Goal: Information Seeking & Learning: Find specific fact

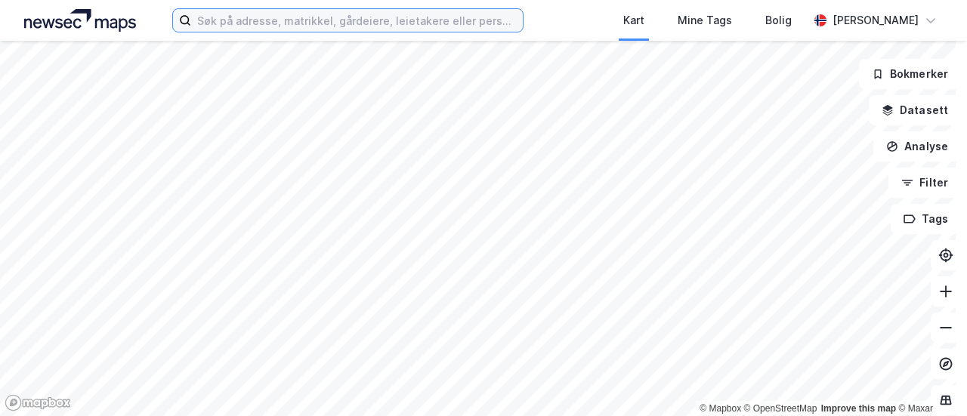
click at [301, 16] on input at bounding box center [357, 20] width 332 height 23
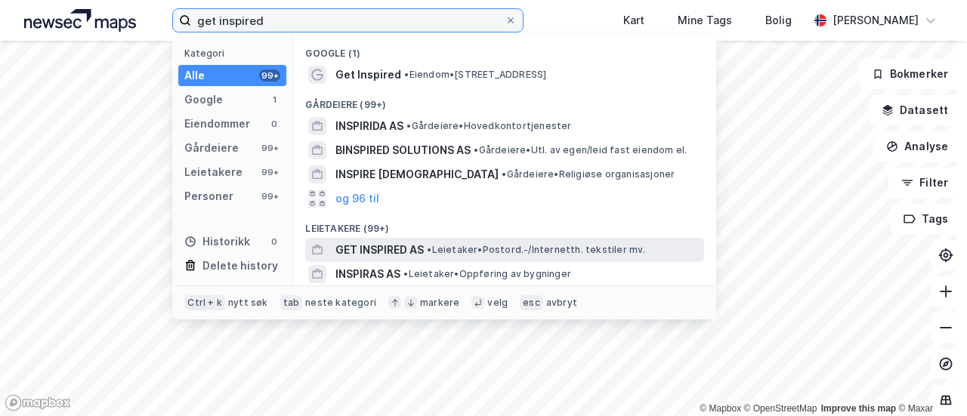
type input "get inspired"
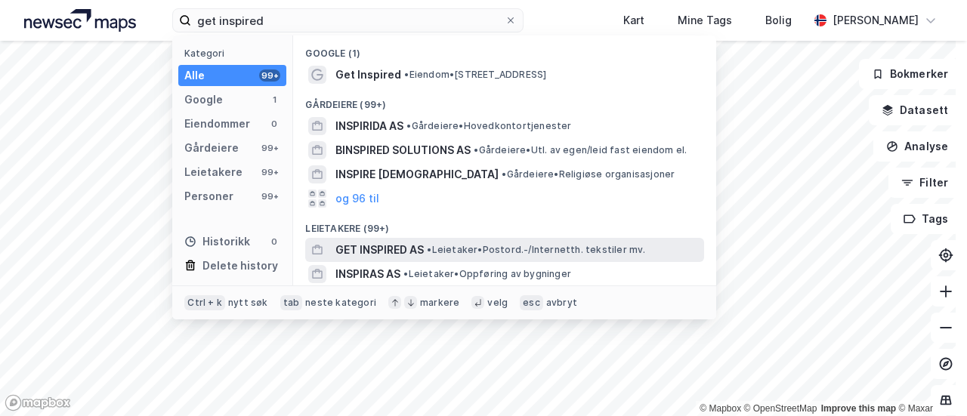
click at [441, 247] on span "• Leietaker • Postord.-/Internetth. tekstiler mv." at bounding box center [536, 250] width 218 height 12
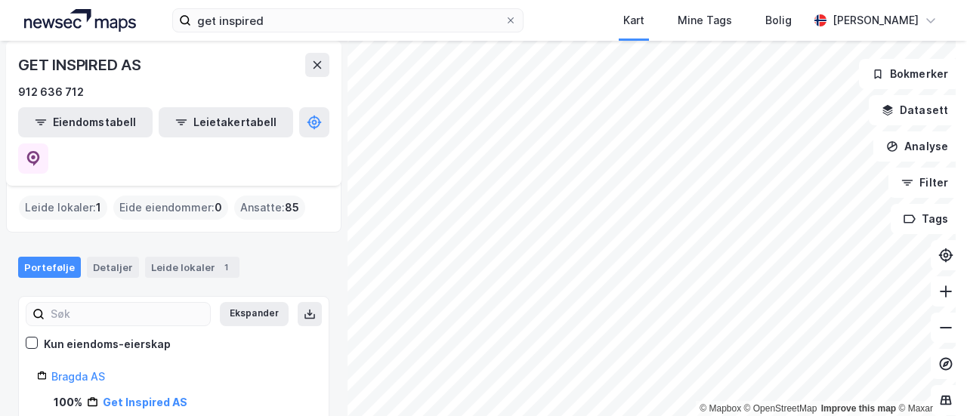
scroll to position [8, 0]
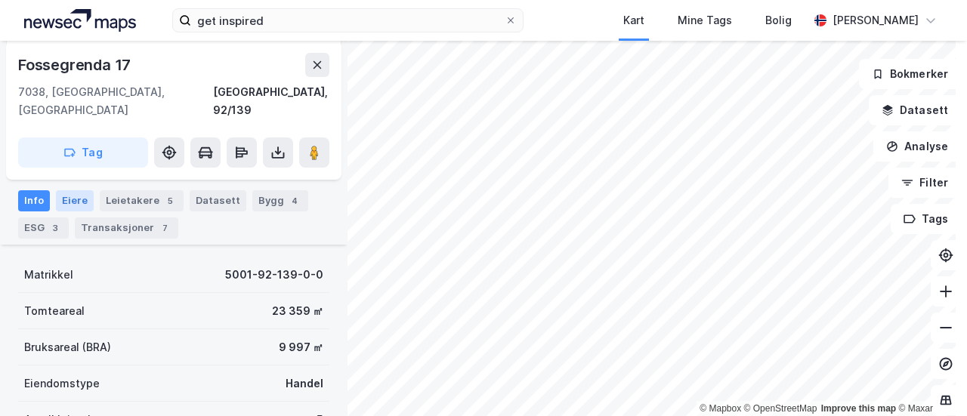
click at [69, 190] on div "Eiere" at bounding box center [75, 200] width 38 height 21
